Goal: Communication & Community: Answer question/provide support

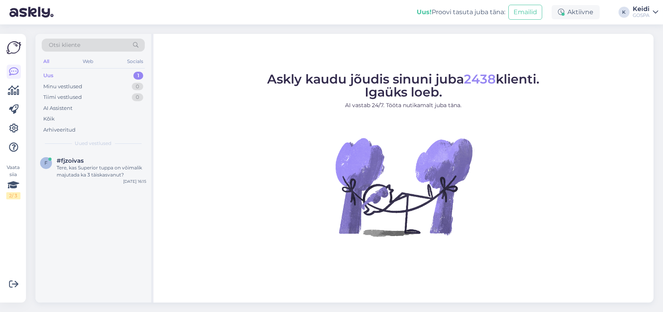
click at [81, 75] on div "Uus 1" at bounding box center [93, 75] width 103 height 11
click at [71, 163] on span "#fjzoivas" at bounding box center [70, 160] width 27 height 7
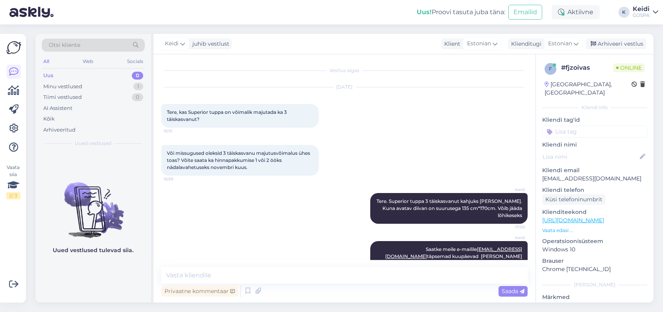
scroll to position [20, 0]
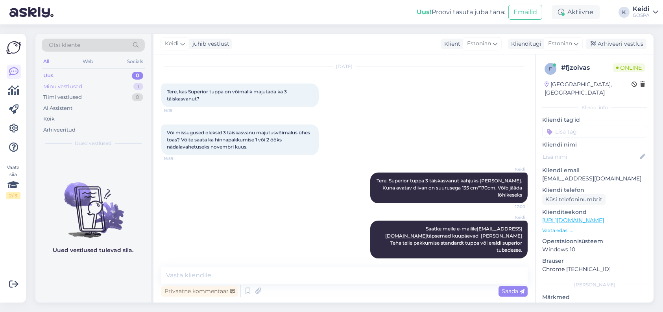
click at [74, 87] on div "Minu vestlused" at bounding box center [62, 87] width 39 height 8
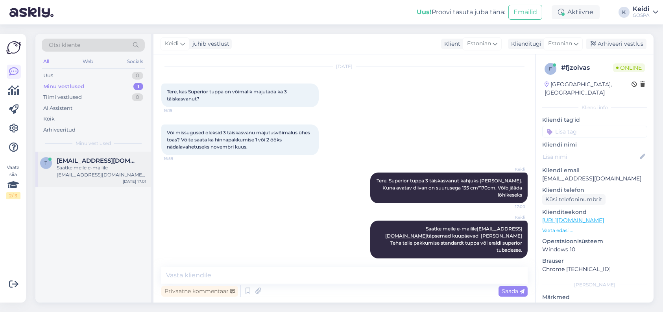
click at [65, 160] on span "[EMAIL_ADDRESS][DOMAIN_NAME]" at bounding box center [98, 160] width 82 height 7
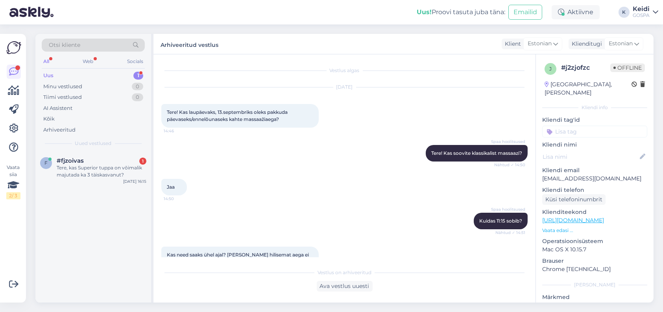
scroll to position [299, 0]
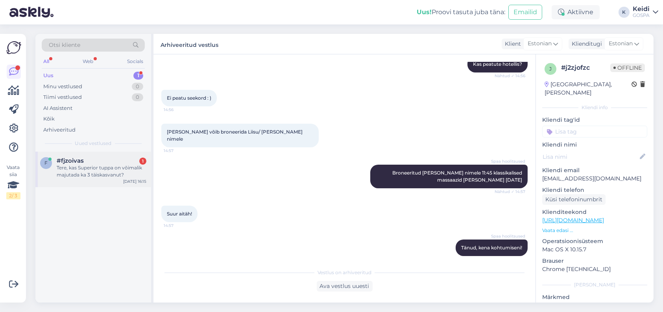
click at [79, 174] on div "Tere, kas Superior tuppa on võimalik majutada ka 3 täiskasvanut?" at bounding box center [102, 171] width 90 height 14
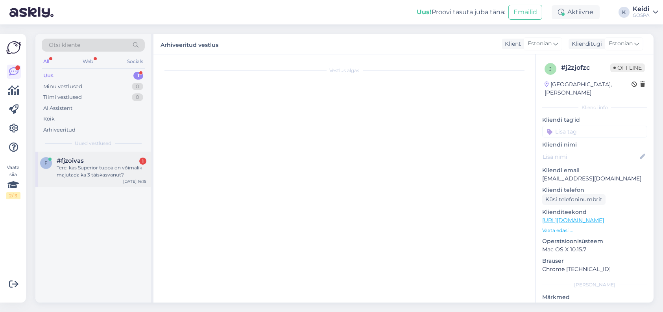
scroll to position [0, 0]
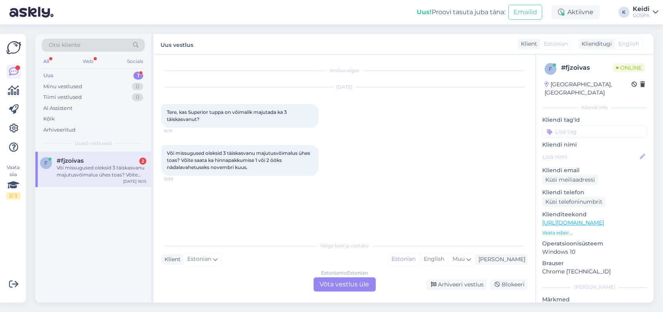
click at [339, 281] on div "Estonian to Estonian Võta vestlus üle" at bounding box center [344, 284] width 62 height 14
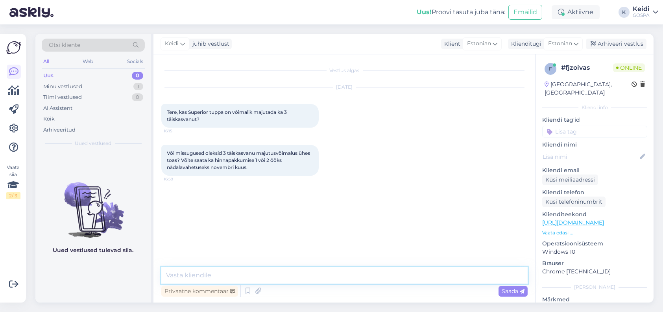
click at [228, 272] on textarea at bounding box center [344, 275] width 366 height 17
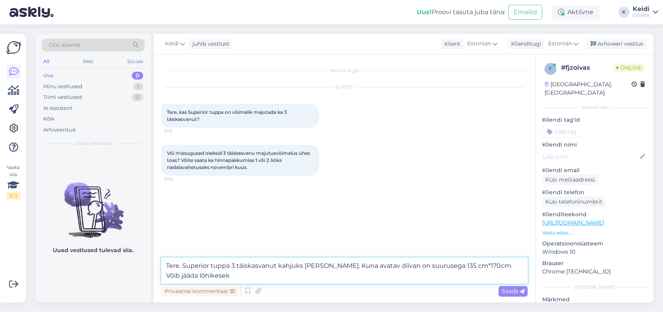
type textarea "Tere. Superior tuppa 3 täiskasvanut kahjuks [PERSON_NAME]. Kuna avatav diivan o…"
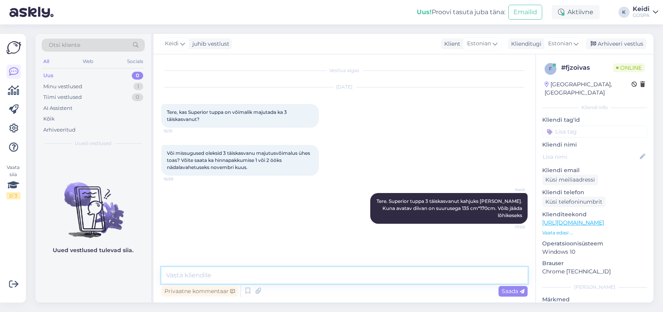
click at [221, 270] on textarea at bounding box center [344, 275] width 366 height 17
click at [236, 276] on textarea "Saatke meile e-mailile täpsemad kuupäevad [PERSON_NAME] Teha teile pakkumise e-…" at bounding box center [344, 275] width 366 height 17
drag, startPoint x: 499, startPoint y: 278, endPoint x: 462, endPoint y: 270, distance: 37.8
click at [462, 270] on textarea "Saatke meile e-mailile [EMAIL_ADDRESS][DOMAIN_NAME] täpsemad kuupäevad [PERSON_…" at bounding box center [344, 275] width 366 height 17
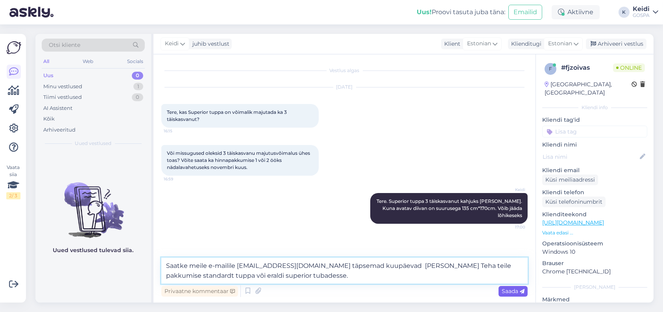
type textarea "Saatke meile e-mailile [EMAIL_ADDRESS][DOMAIN_NAME] täpsemad kuupäevad [PERSON_…"
click at [503, 289] on span "Saada" at bounding box center [512, 290] width 23 height 7
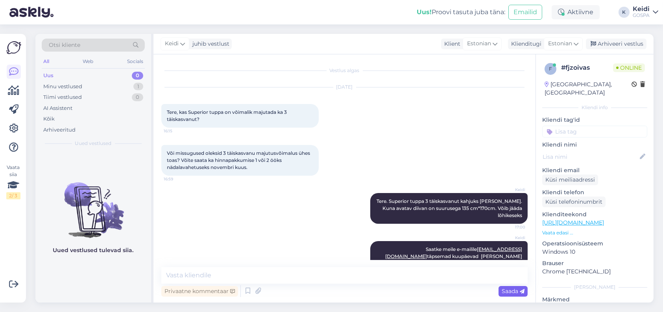
scroll to position [20, 0]
